Goal: Task Accomplishment & Management: Complete application form

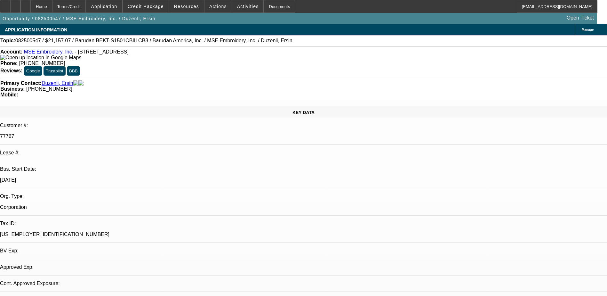
select select "0"
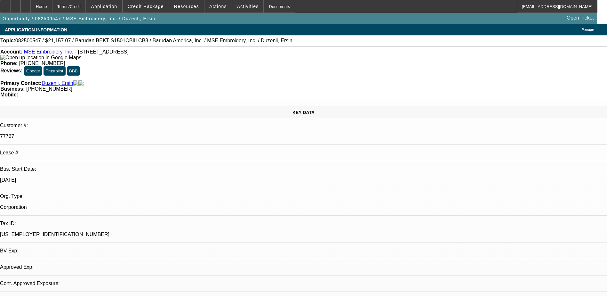
select select "0"
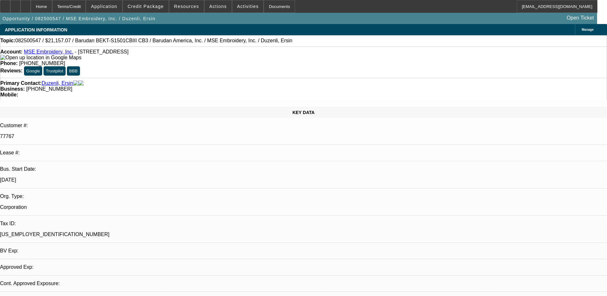
select select "0"
select select "1"
select select "6"
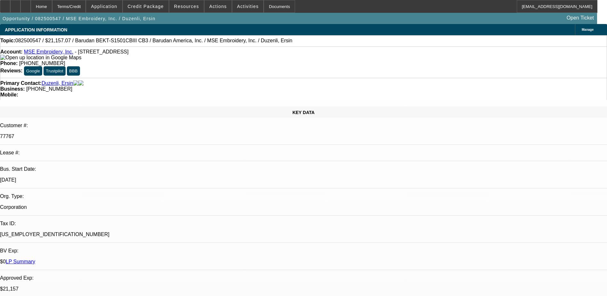
select select "1"
select select "2"
select select "6"
select select "1"
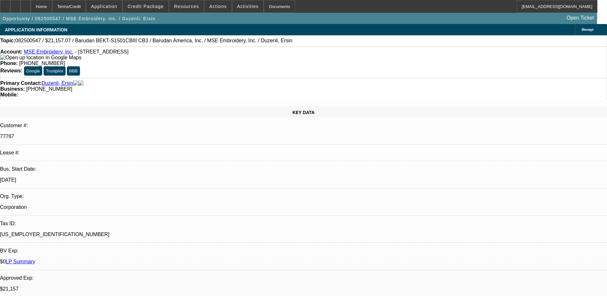
select select "6"
select select "1"
select select "2"
select select "6"
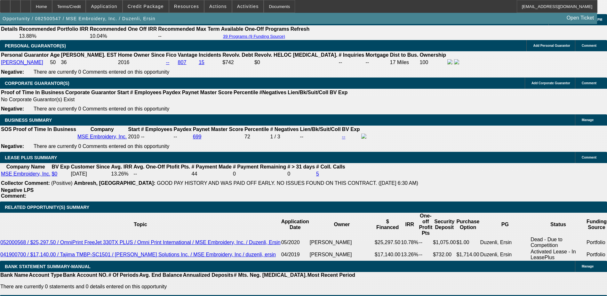
scroll to position [993, 0]
